Goal: Check status: Check status

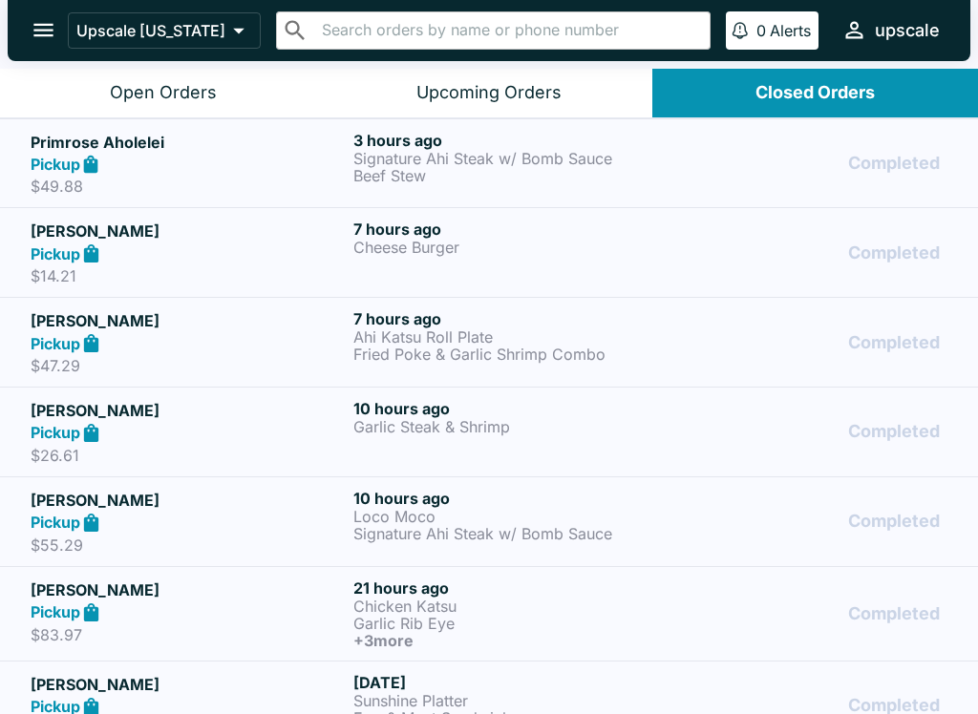
click at [375, 334] on p "Ahi Katsu Roll Plate" at bounding box center [510, 337] width 315 height 17
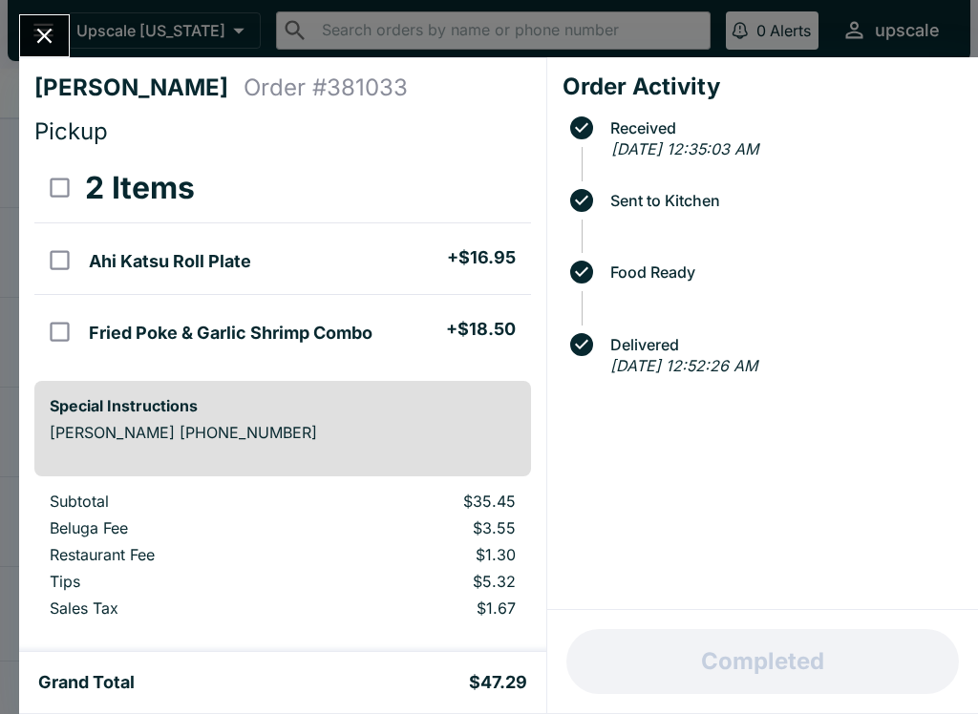
click at [48, 32] on icon "Close" at bounding box center [44, 36] width 15 height 15
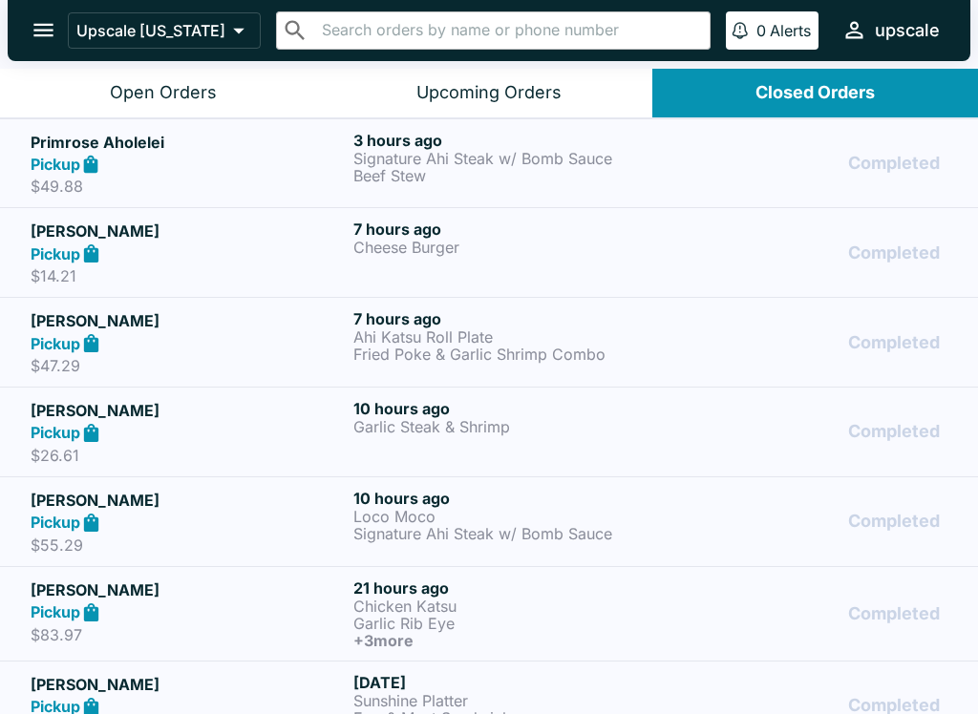
click at [375, 512] on p "Loco Moco" at bounding box center [510, 516] width 315 height 17
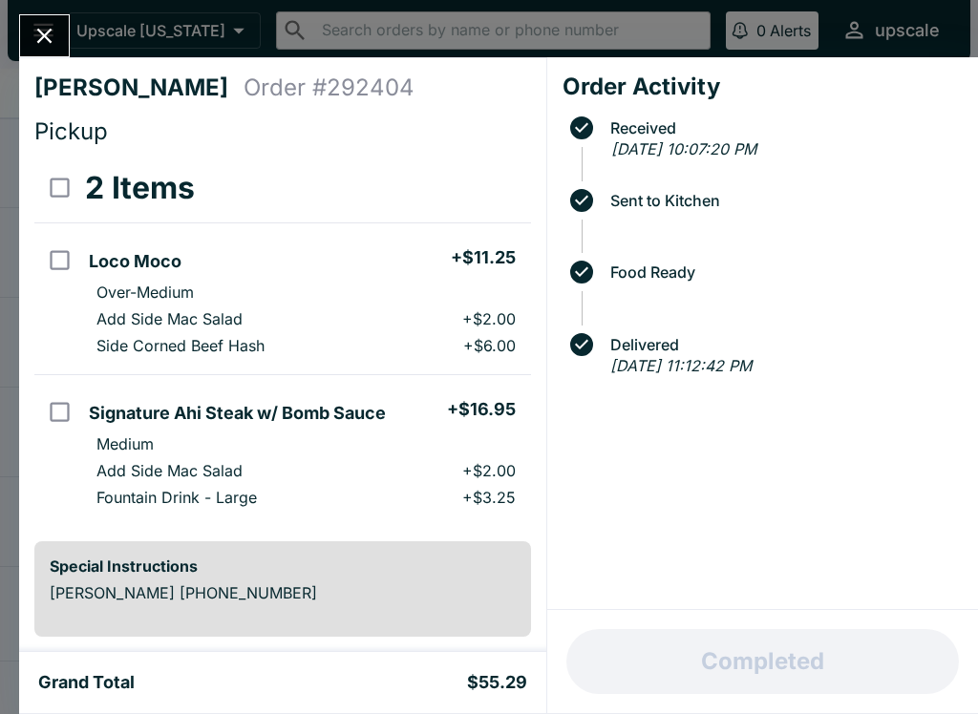
scroll to position [-1, 0]
click at [48, 39] on icon "Close" at bounding box center [44, 36] width 15 height 15
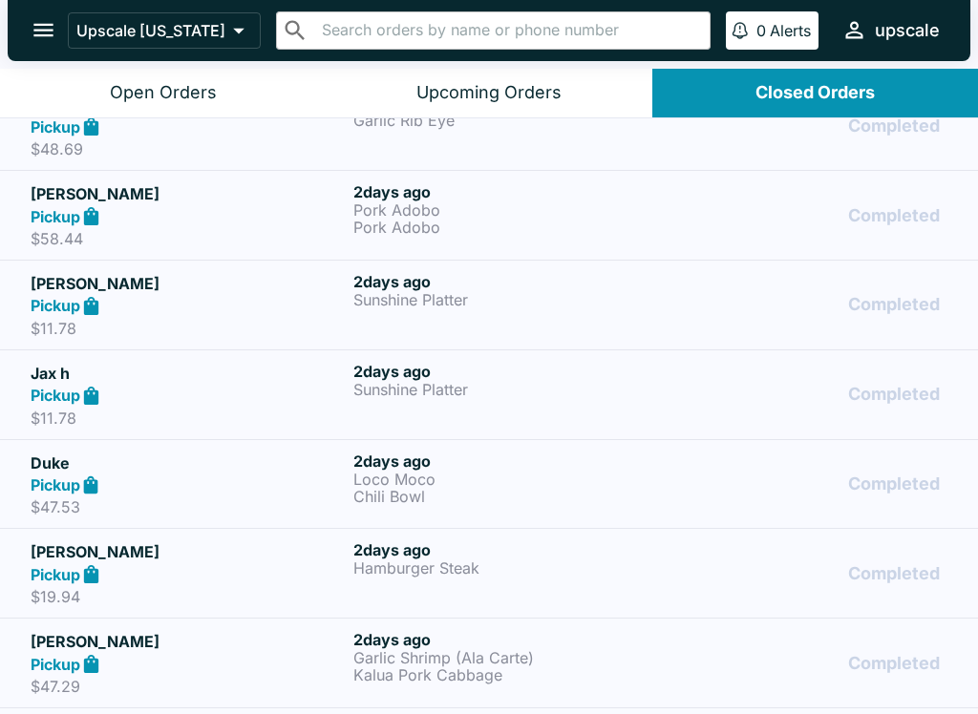
scroll to position [848, 0]
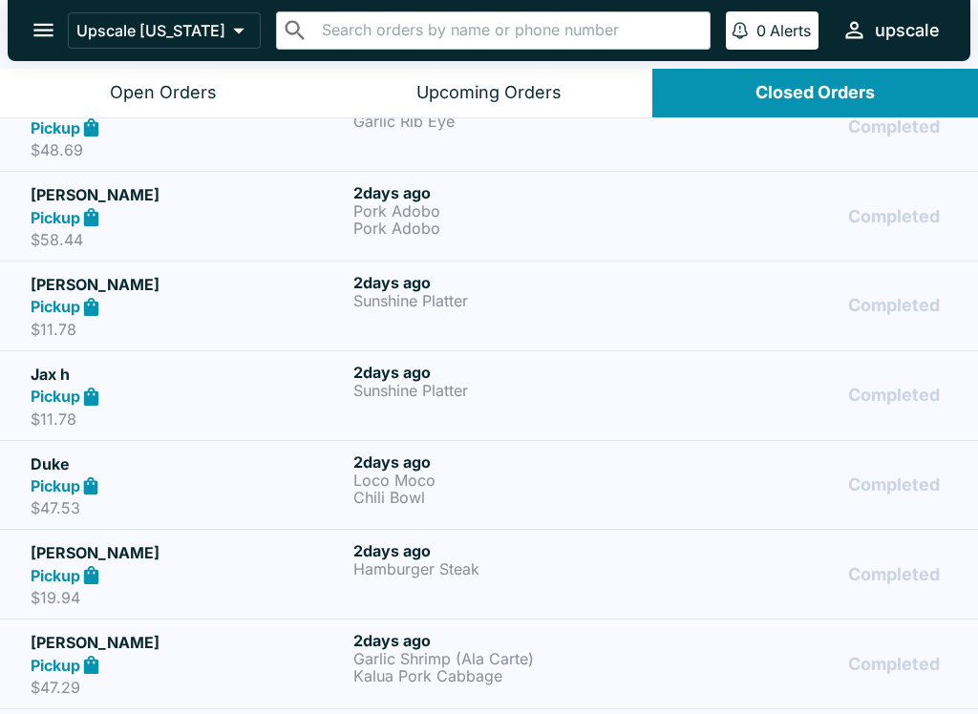
click at [255, 569] on div "Pickup" at bounding box center [188, 575] width 315 height 22
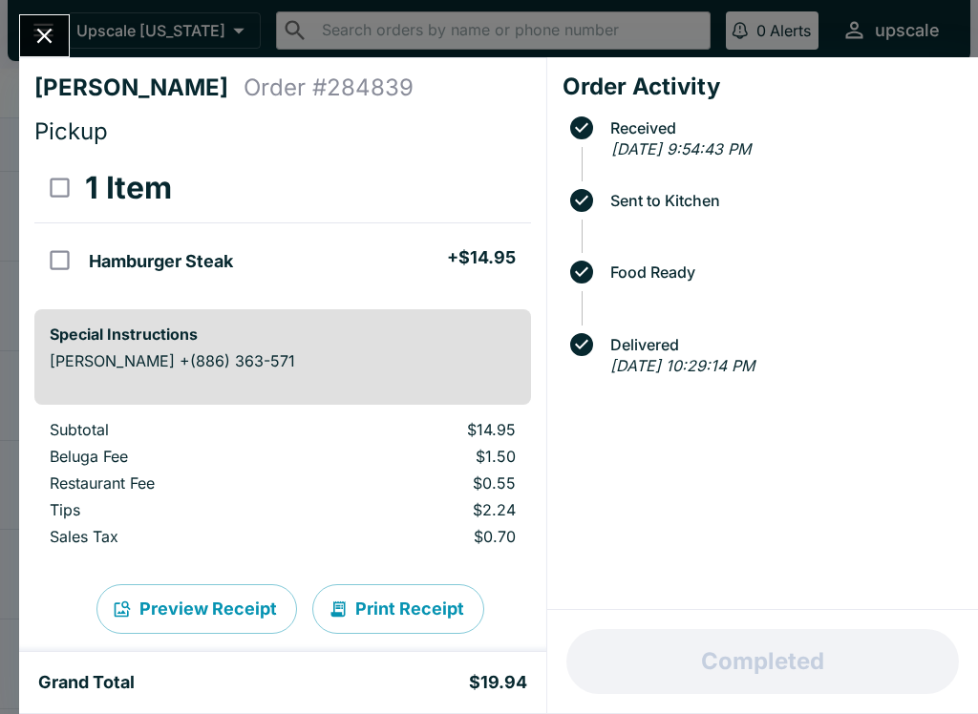
click at [54, 17] on button "Close" at bounding box center [44, 35] width 49 height 41
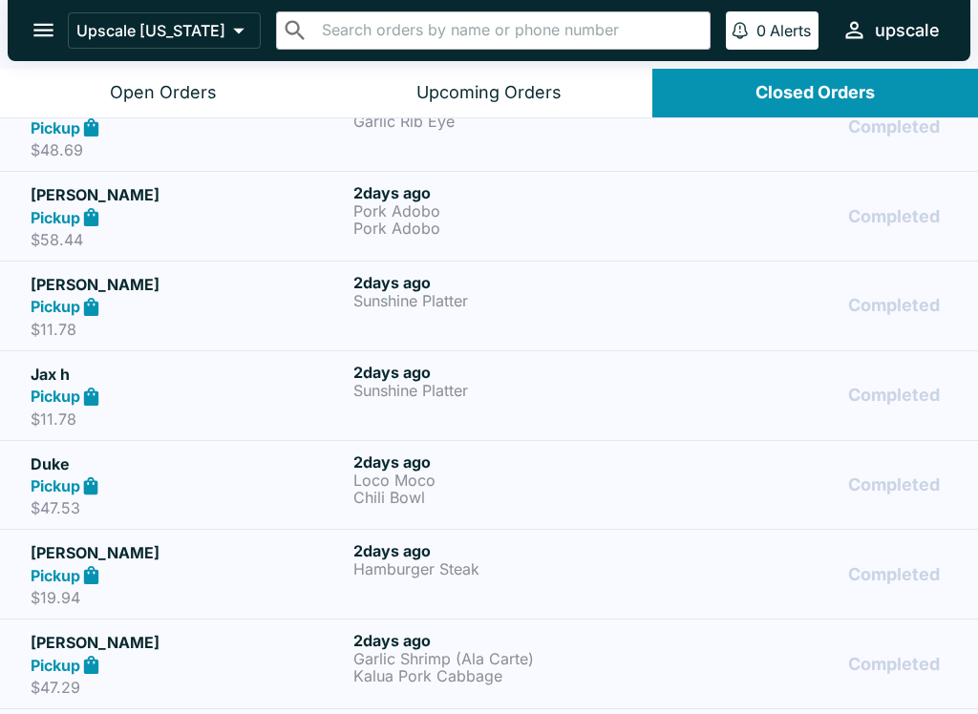
click at [805, 95] on div "Closed Orders" at bounding box center [814, 93] width 119 height 22
click at [157, 96] on div "Open Orders" at bounding box center [163, 93] width 107 height 22
